Goal: Information Seeking & Learning: Learn about a topic

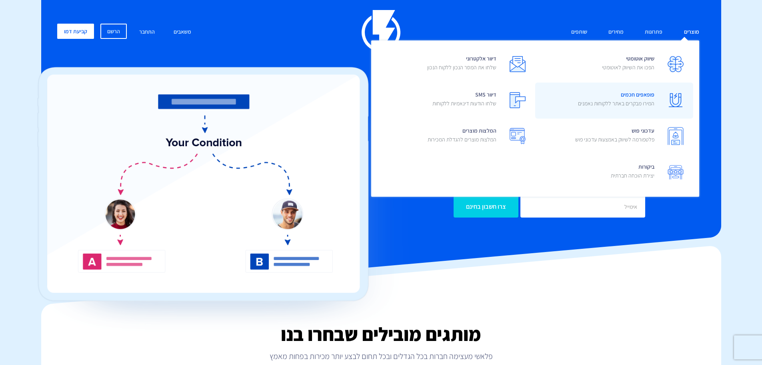
click at [647, 104] on p "המירו מבקרים באתר ללקוחות נאמנים" at bounding box center [616, 103] width 76 height 8
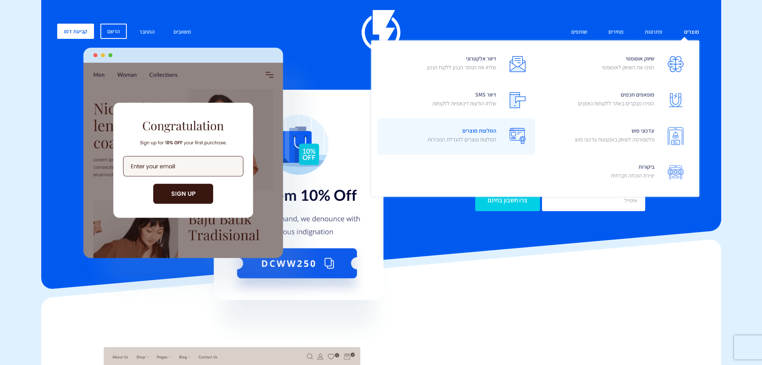
click at [477, 142] on p "המלצות מוצרים להגדלת המכירות" at bounding box center [462, 139] width 69 height 8
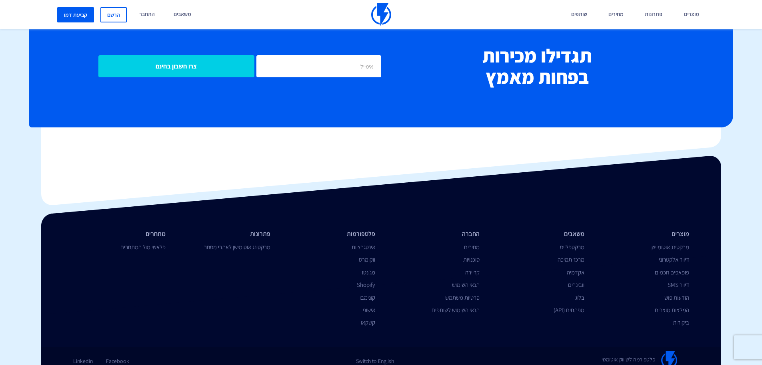
scroll to position [1988, 0]
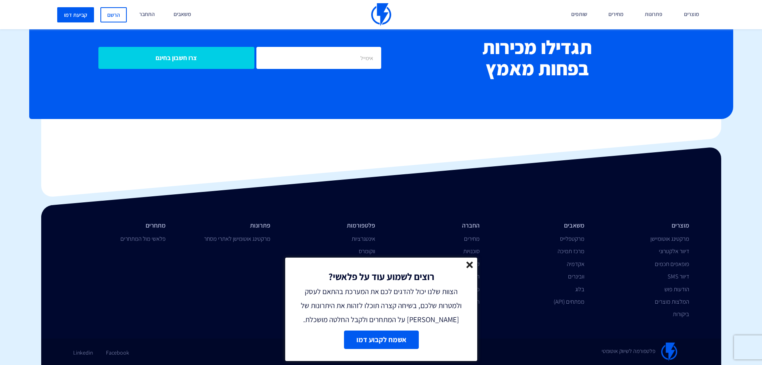
click at [469, 266] on icon at bounding box center [470, 264] width 7 height 7
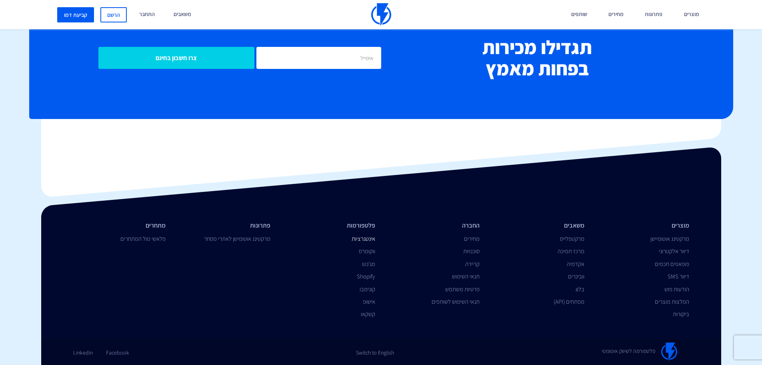
click at [368, 239] on link "אינטגרציות" at bounding box center [364, 238] width 24 height 8
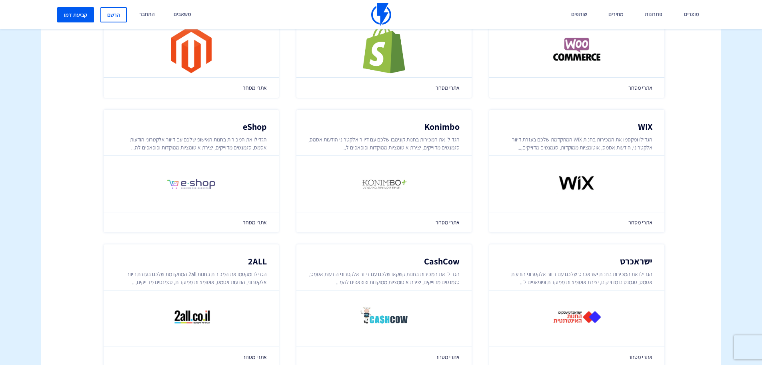
scroll to position [240, 0]
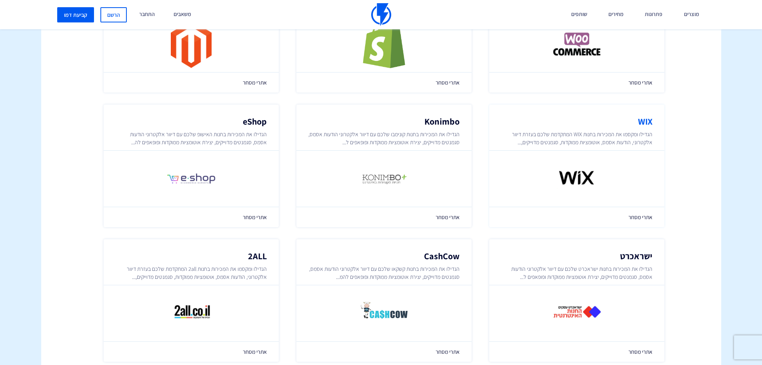
click at [609, 138] on p "הגדילו ומקסמו את המכירות בחנות WIX המתקדמת שלכם בעזרת דיוור אלקטרוני, הודעות אס…" at bounding box center [576, 138] width 151 height 16
